Goal: Information Seeking & Learning: Learn about a topic

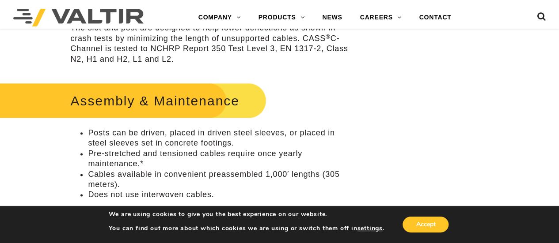
scroll to position [486, 0]
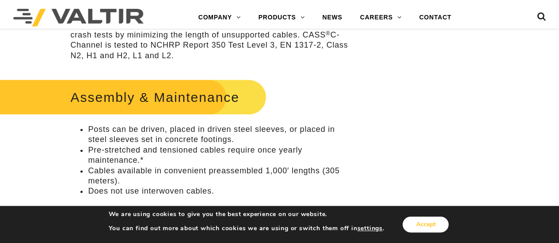
click at [427, 218] on button "Accept" at bounding box center [425, 225] width 46 height 16
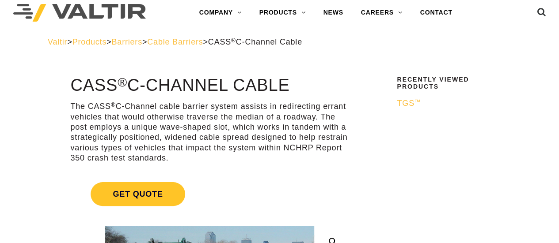
scroll to position [0, 0]
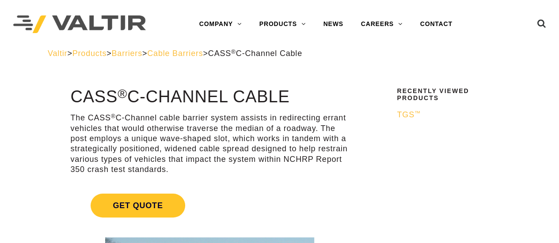
drag, startPoint x: 72, startPoint y: 96, endPoint x: 302, endPoint y: 105, distance: 231.1
click at [302, 105] on h1 "CASS ® C-Channel Cable" at bounding box center [209, 97] width 278 height 19
copy h1 "CASS ® C-Channel Cable"
click at [214, 147] on p "The CASS ® C-Channel cable barrier system assists in redirecting errant vehicle…" at bounding box center [209, 144] width 278 height 62
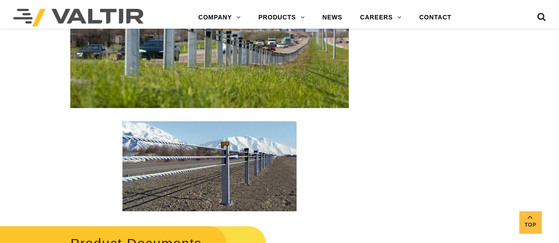
scroll to position [1634, 0]
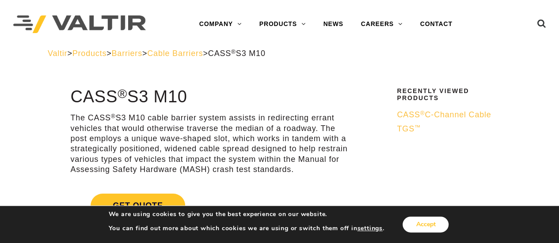
click at [435, 223] on button "Accept" at bounding box center [425, 225] width 46 height 16
